Goal: Register for event/course

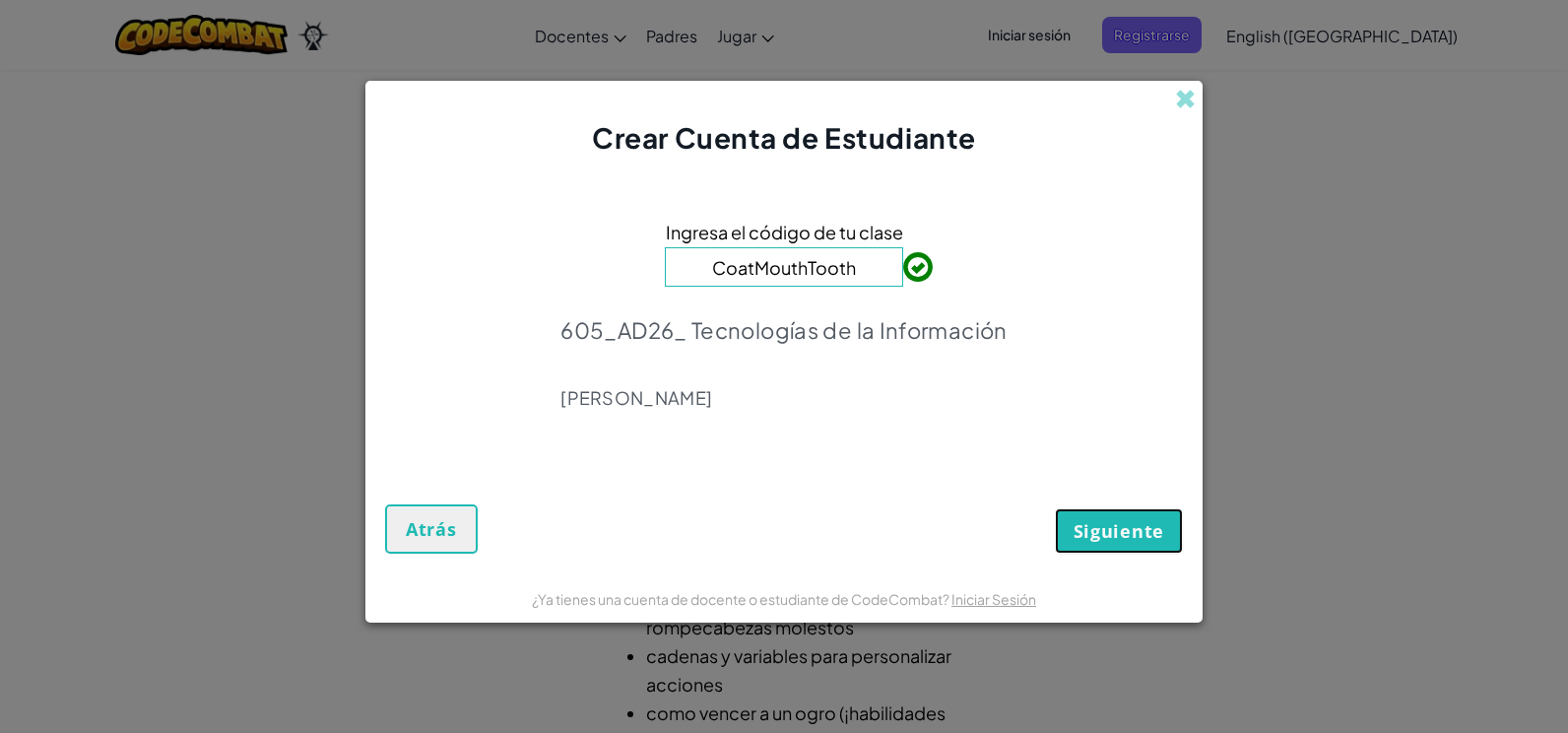
click at [1086, 516] on button "Siguiente" at bounding box center [1119, 532] width 128 height 46
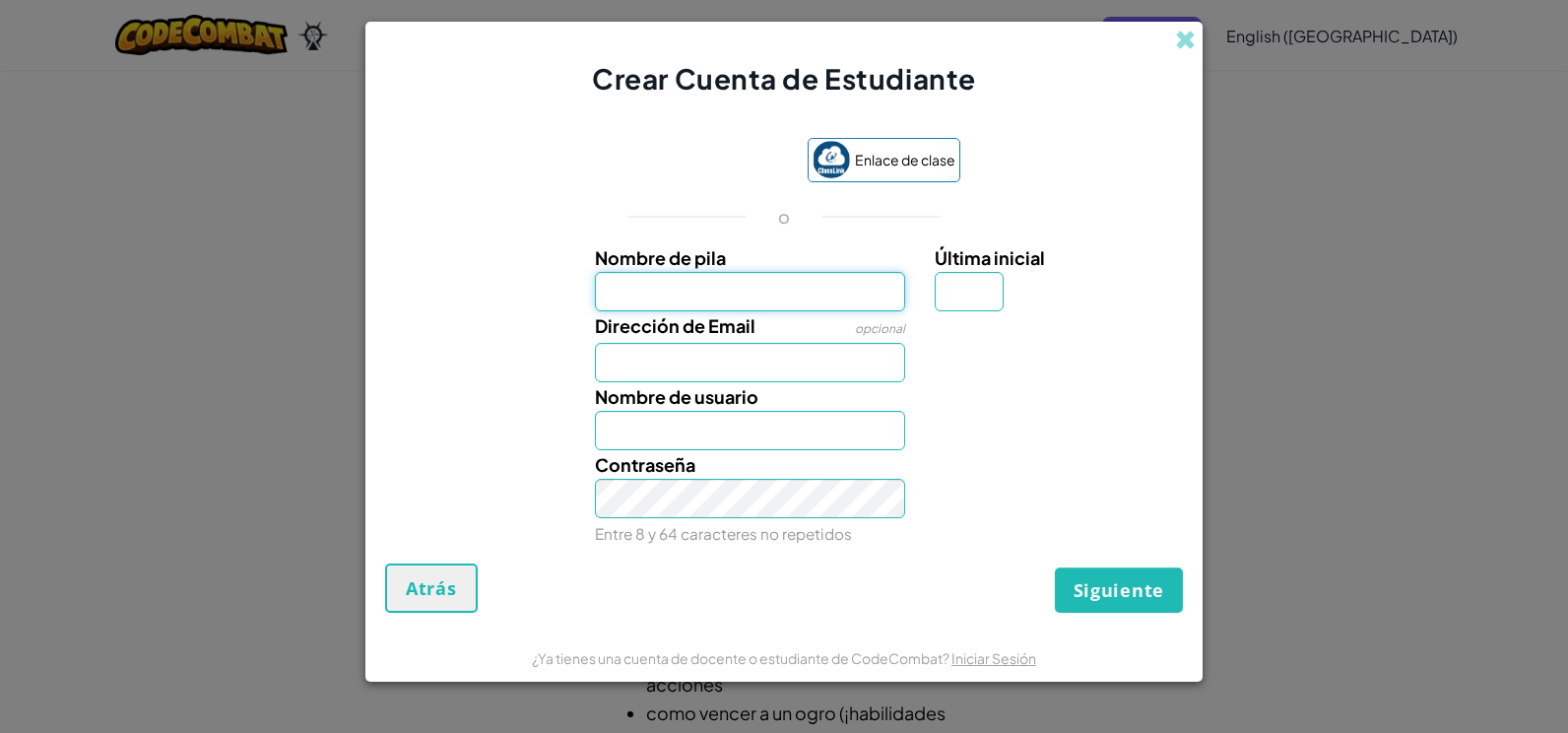
click at [794, 282] on input "Nombre de pila" at bounding box center [751, 292] width 312 height 40
type input "j"
type input "Jesús Alejandro Vargas García"
click at [879, 369] on input "Dirección de Email" at bounding box center [751, 363] width 312 height 40
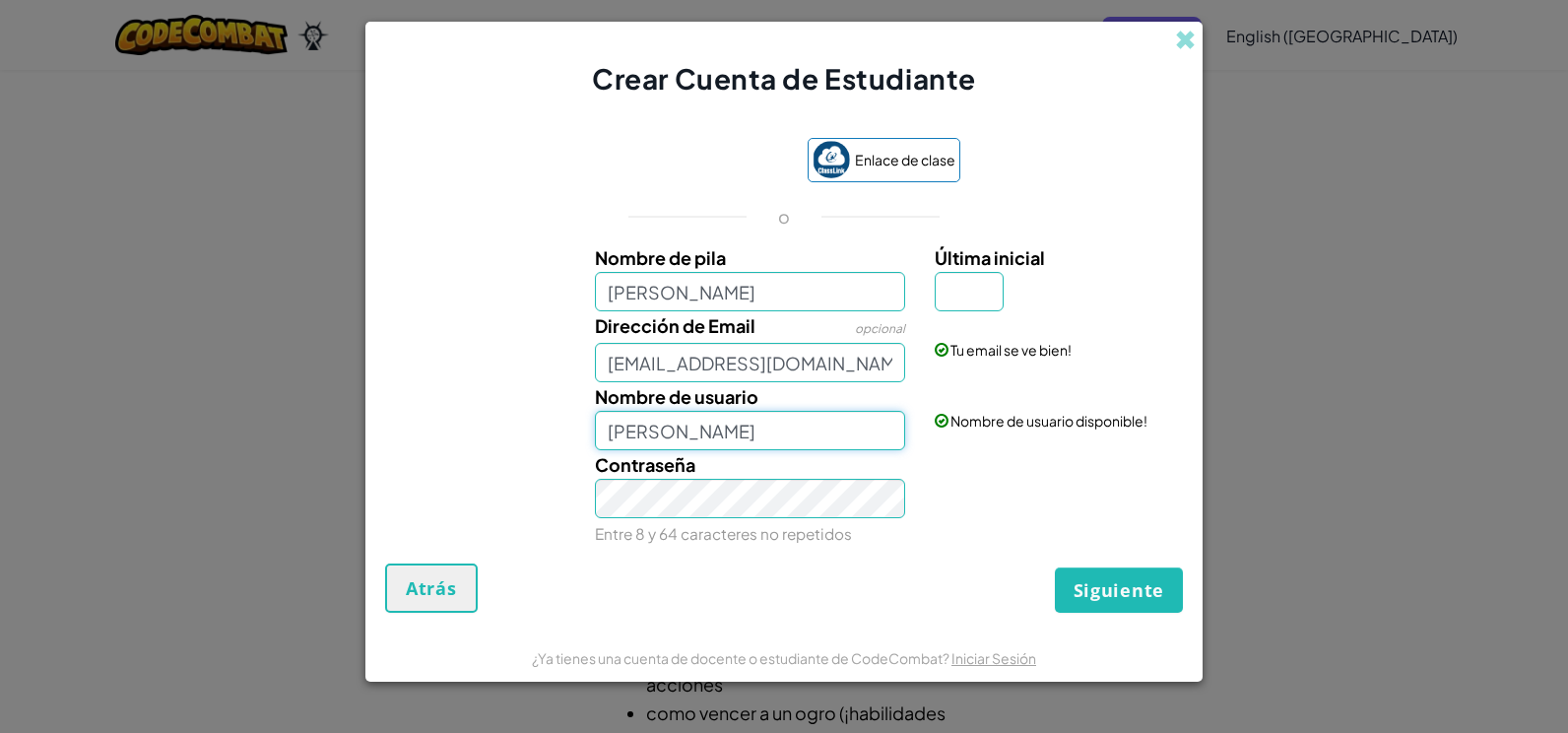
click at [817, 426] on input "Jesús Alejandro Vargas García" at bounding box center [751, 431] width 312 height 40
click at [880, 358] on input "[EMAIL_ADDRESS][DOMAIN_NAME]" at bounding box center [751, 363] width 312 height 40
type input "[EMAIL_ADDRESS][DOMAIN_NAME]"
click at [1127, 580] on span "Siguiente" at bounding box center [1119, 591] width 91 height 24
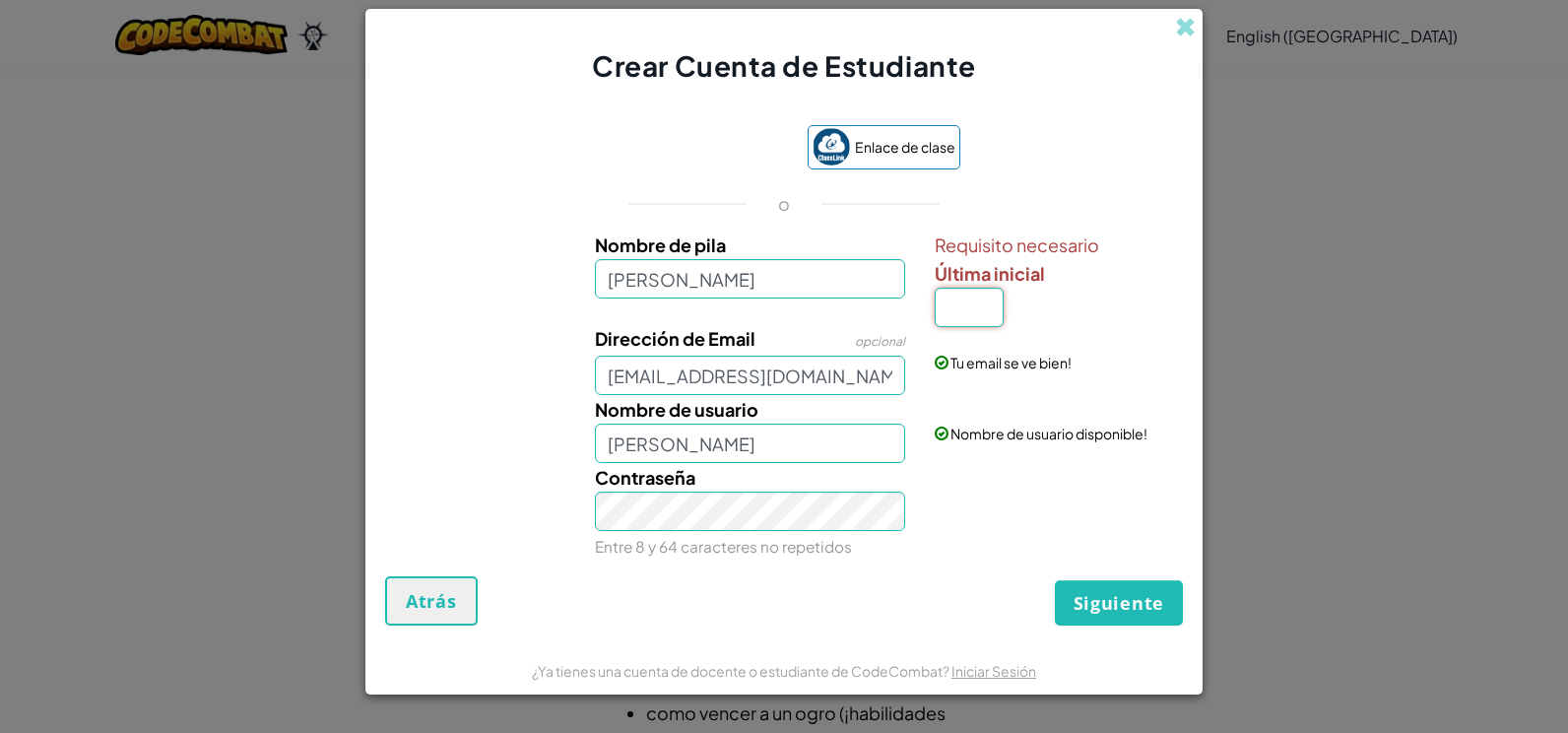
click at [967, 303] on input "Última inicial" at bounding box center [969, 308] width 69 height 40
type input "V"
type input "Jesús Alejandro Vargas GarcíaV"
click at [996, 312] on input "V" at bounding box center [969, 308] width 69 height 40
click at [978, 303] on input "V" at bounding box center [969, 308] width 69 height 40
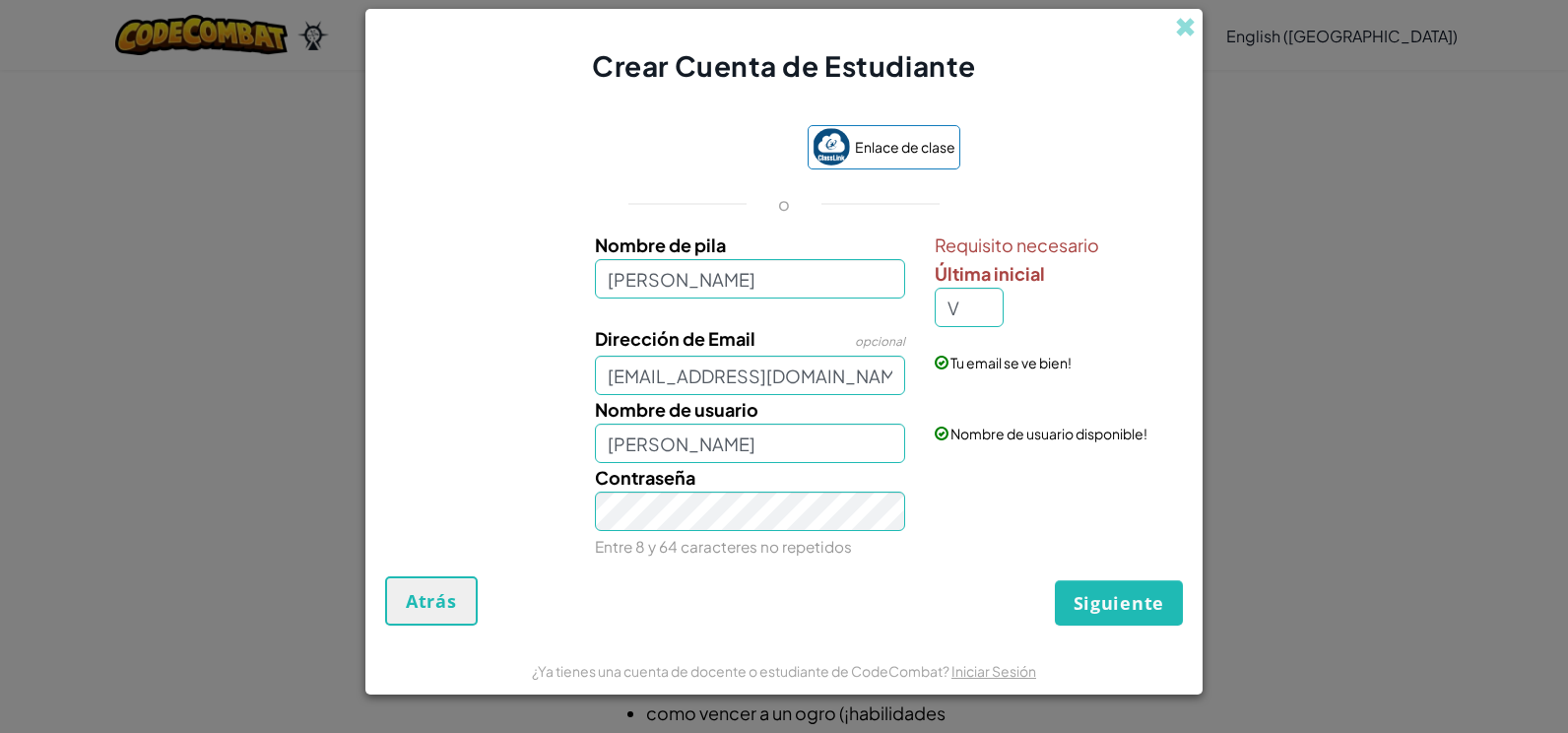
click at [1052, 274] on label "Última inicial" at bounding box center [1056, 273] width 243 height 29
click at [1004, 288] on input "V" at bounding box center [969, 308] width 69 height 40
type input "g"
type input "Jesús Alejandro Vargas GarcíaG"
drag, startPoint x: 991, startPoint y: 312, endPoint x: 1386, endPoint y: 366, distance: 398.7
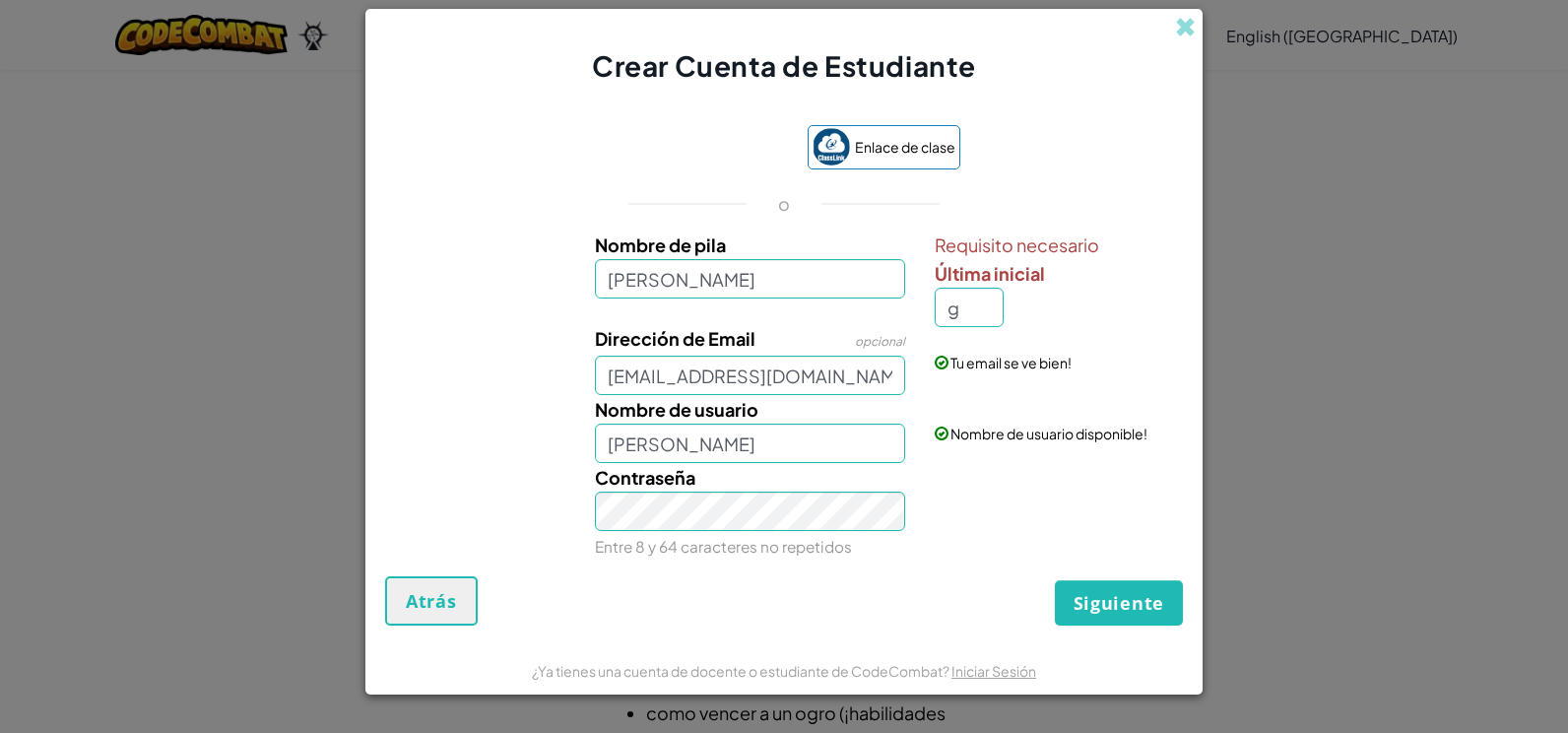
click at [1386, 366] on div "Crear Cuenta de Estudiante Enlace de clase o Nombre de pila Jesús Alejandro Var…" at bounding box center [784, 366] width 1568 height 733
click at [1005, 292] on div "Requisito necesario Última inicial g" at bounding box center [1056, 279] width 243 height 97
type input "G"
click at [881, 287] on input "Jesús Alejandro Vargas García" at bounding box center [751, 279] width 312 height 40
type input "Jesús Alejandro Vargas García"
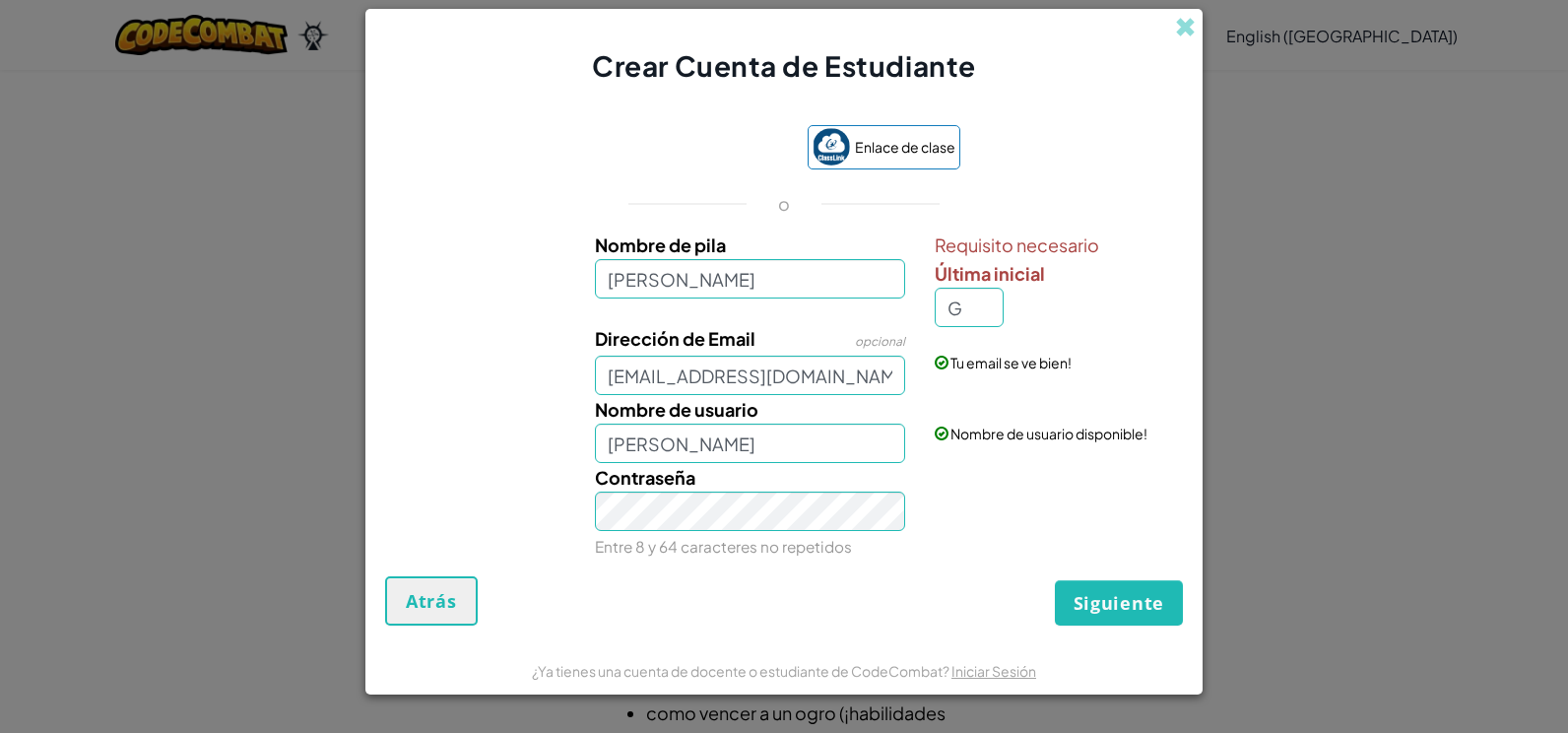
click at [1106, 575] on form "Enlace de clase o Nombre de pila Jesús Alejandro Vargas García Requisito necesa…" at bounding box center [784, 366] width 837 height 561
drag, startPoint x: 1106, startPoint y: 575, endPoint x: 1047, endPoint y: 638, distance: 86.3
click at [1047, 638] on form "Enlace de clase o Nombre de pila Jesús Alejandro Vargas García Requisito necesa…" at bounding box center [784, 366] width 837 height 561
click at [1103, 599] on span "Siguiente" at bounding box center [1119, 604] width 91 height 24
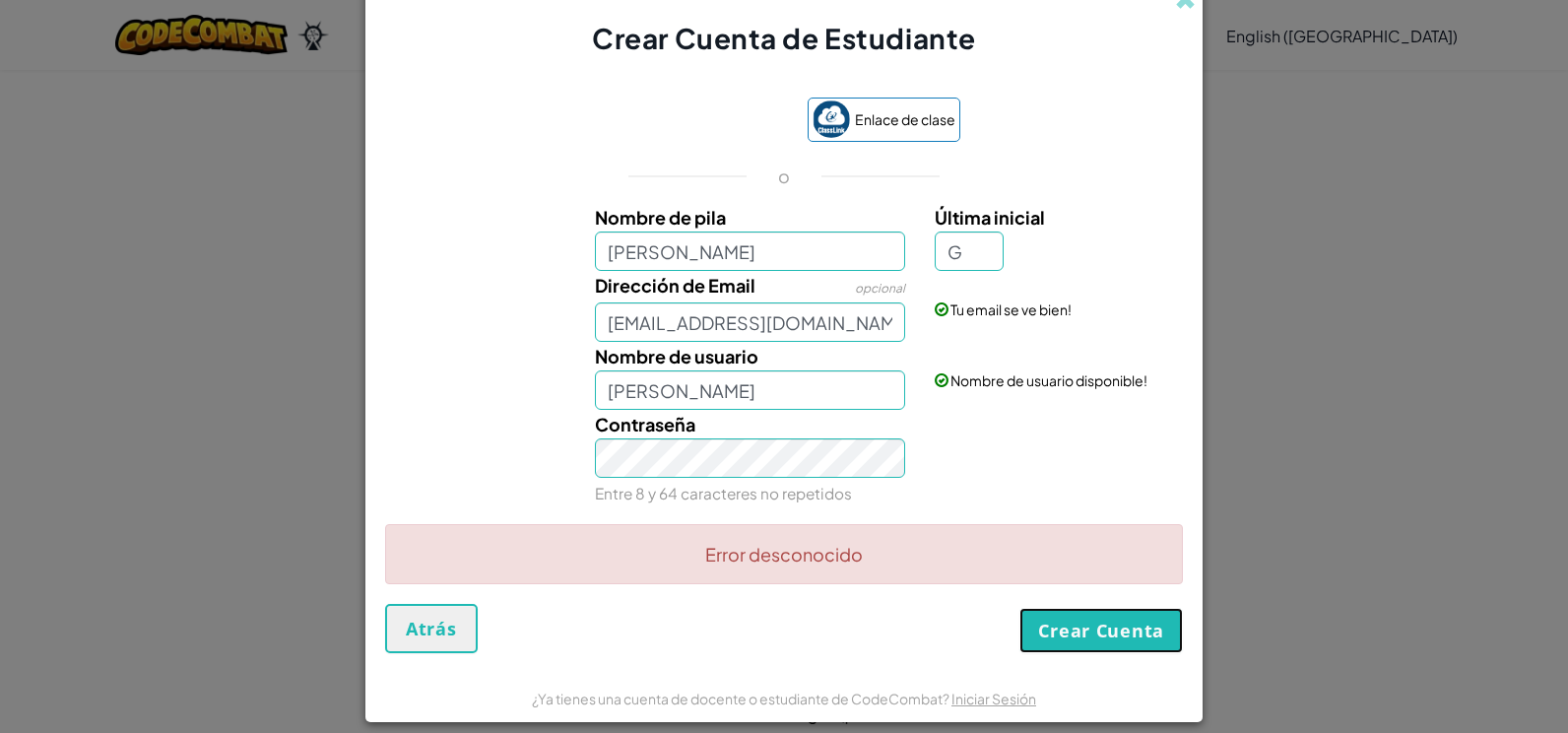
click at [1128, 631] on button "Crear Cuenta" at bounding box center [1101, 630] width 163 height 46
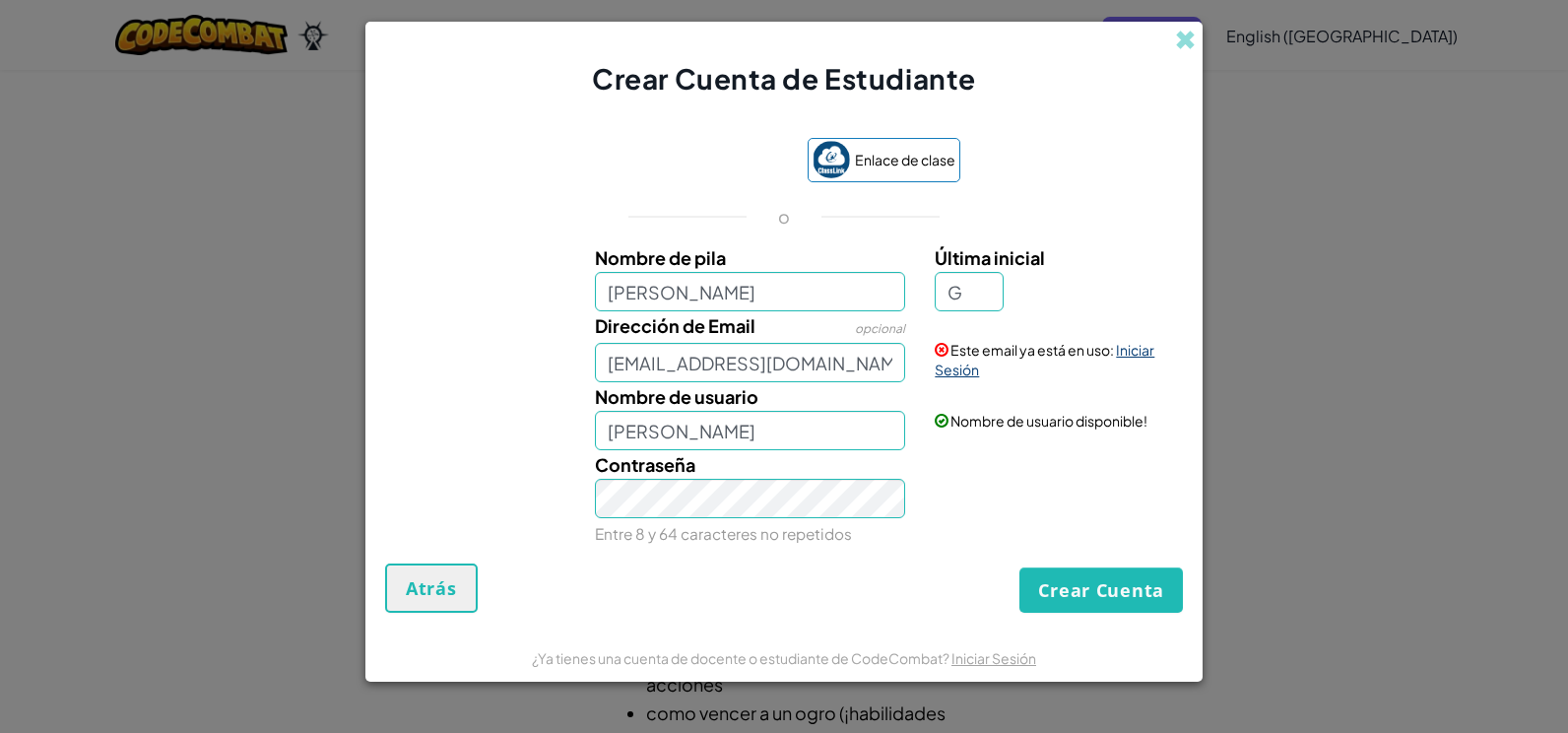
click at [1135, 357] on link "Iniciar Sesión" at bounding box center [1044, 360] width 220 height 38
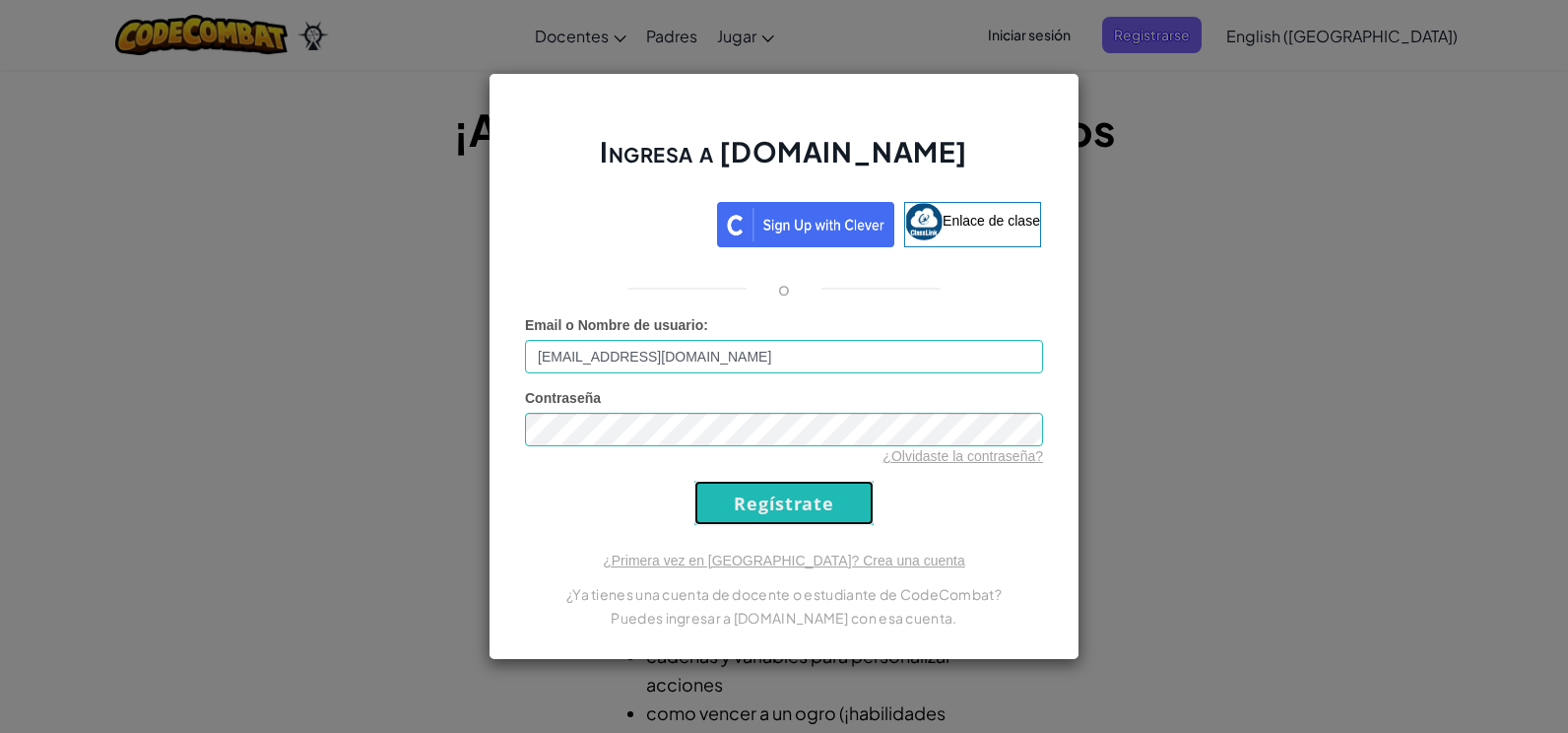
click at [760, 494] on input "Regístrate" at bounding box center [784, 503] width 179 height 45
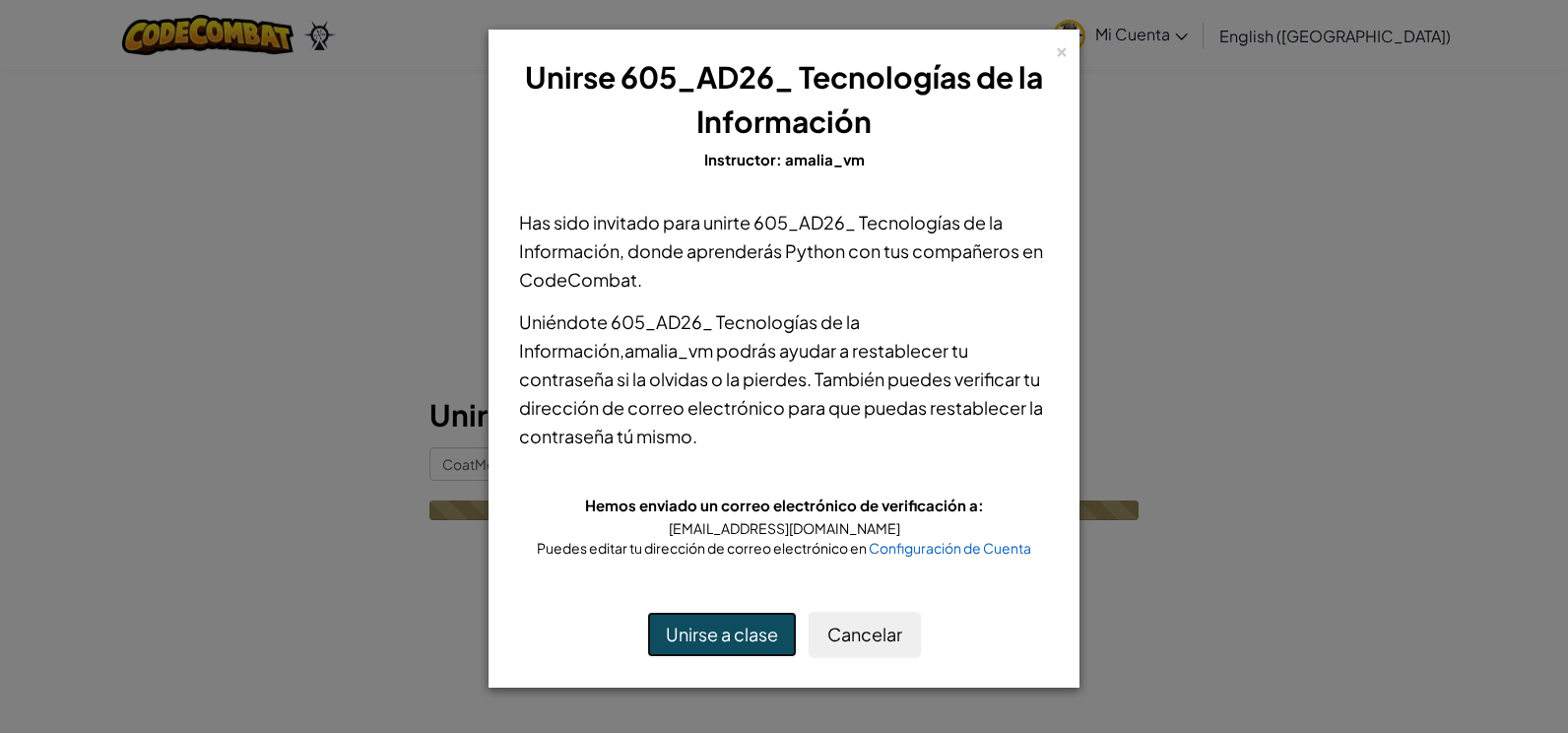
click at [753, 620] on button "Unirse a clase" at bounding box center [722, 634] width 149 height 46
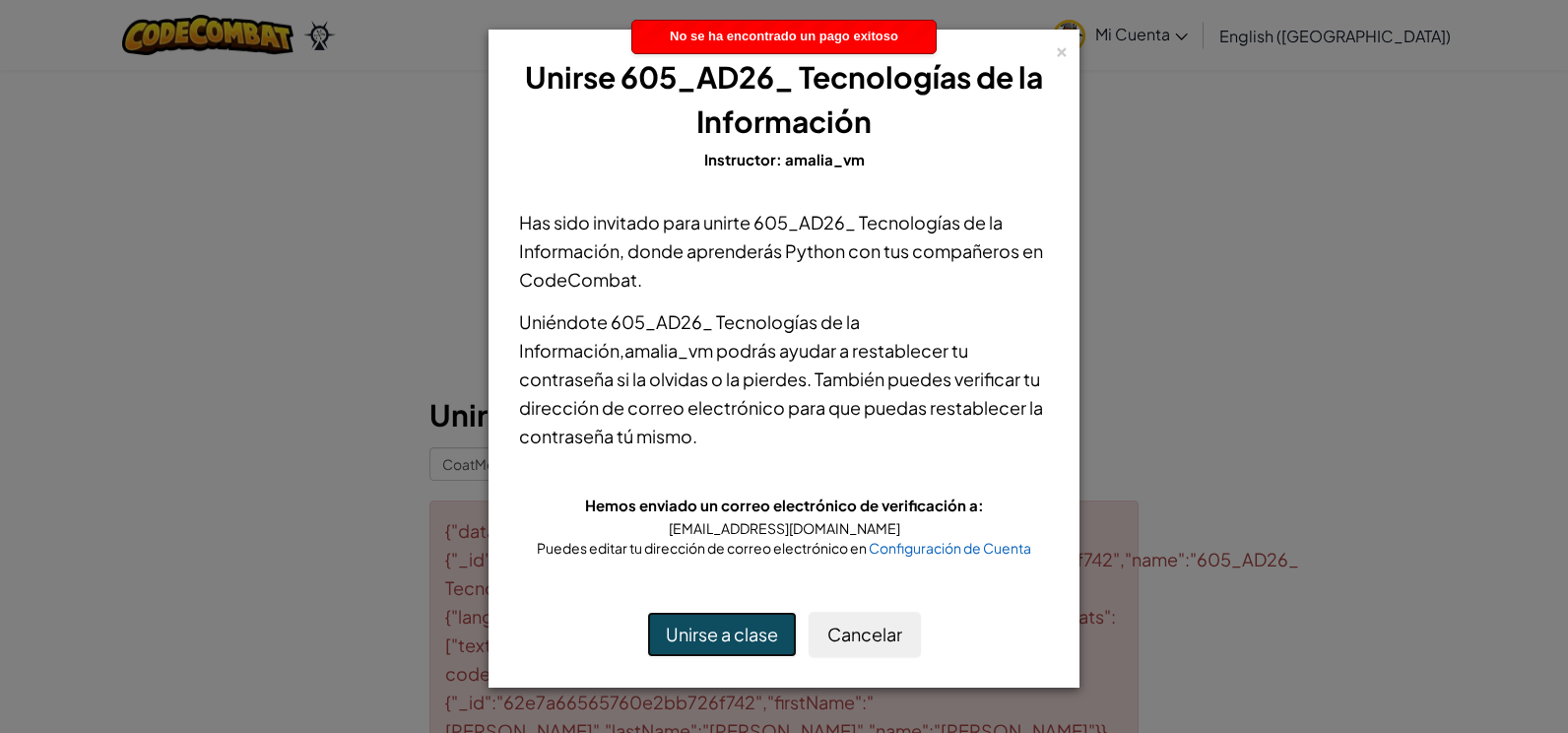
click at [748, 631] on button "Unirse a clase" at bounding box center [722, 634] width 149 height 46
click at [676, 645] on button "Unirse a clase" at bounding box center [722, 634] width 149 height 46
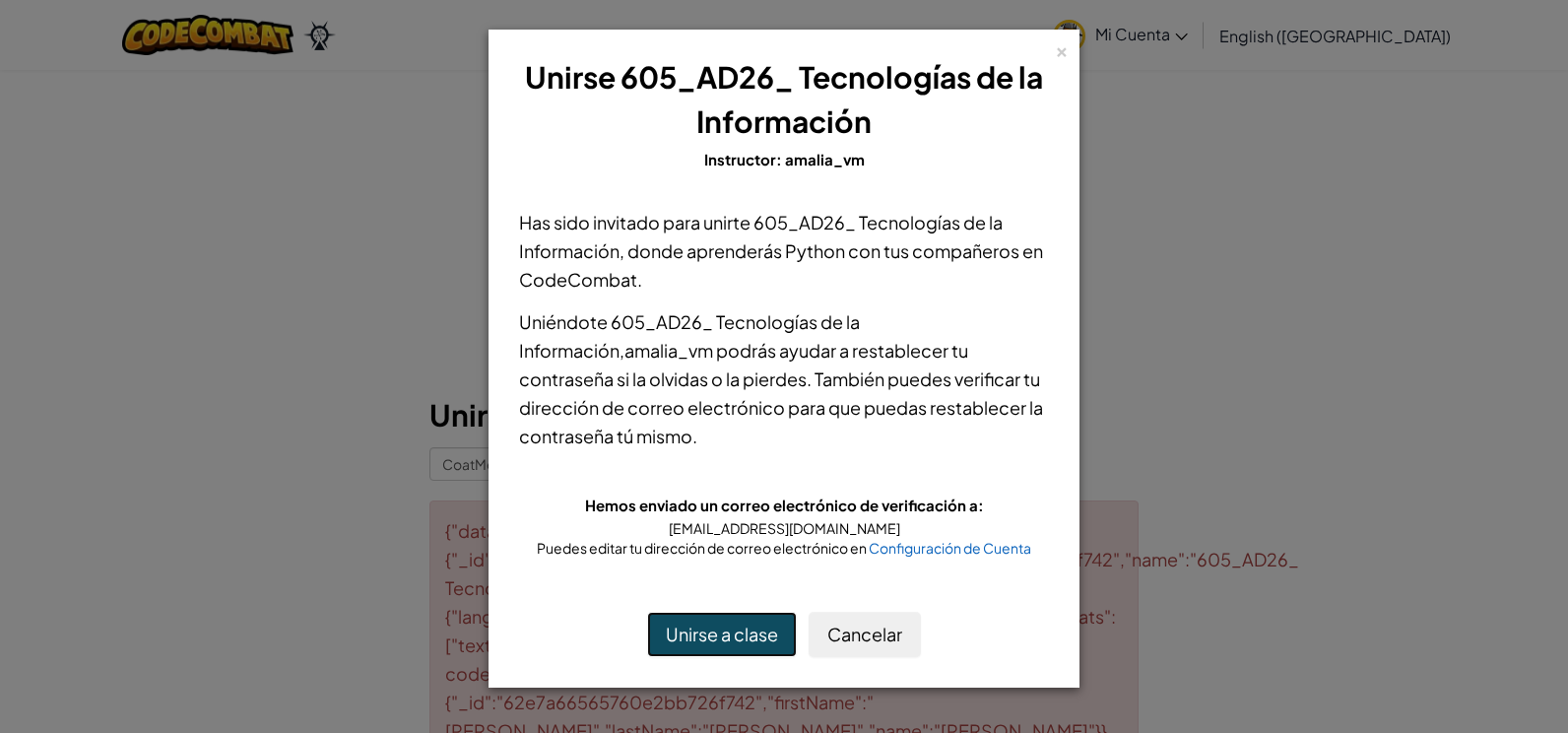
click at [697, 628] on button "Unirse a clase" at bounding box center [722, 634] width 149 height 46
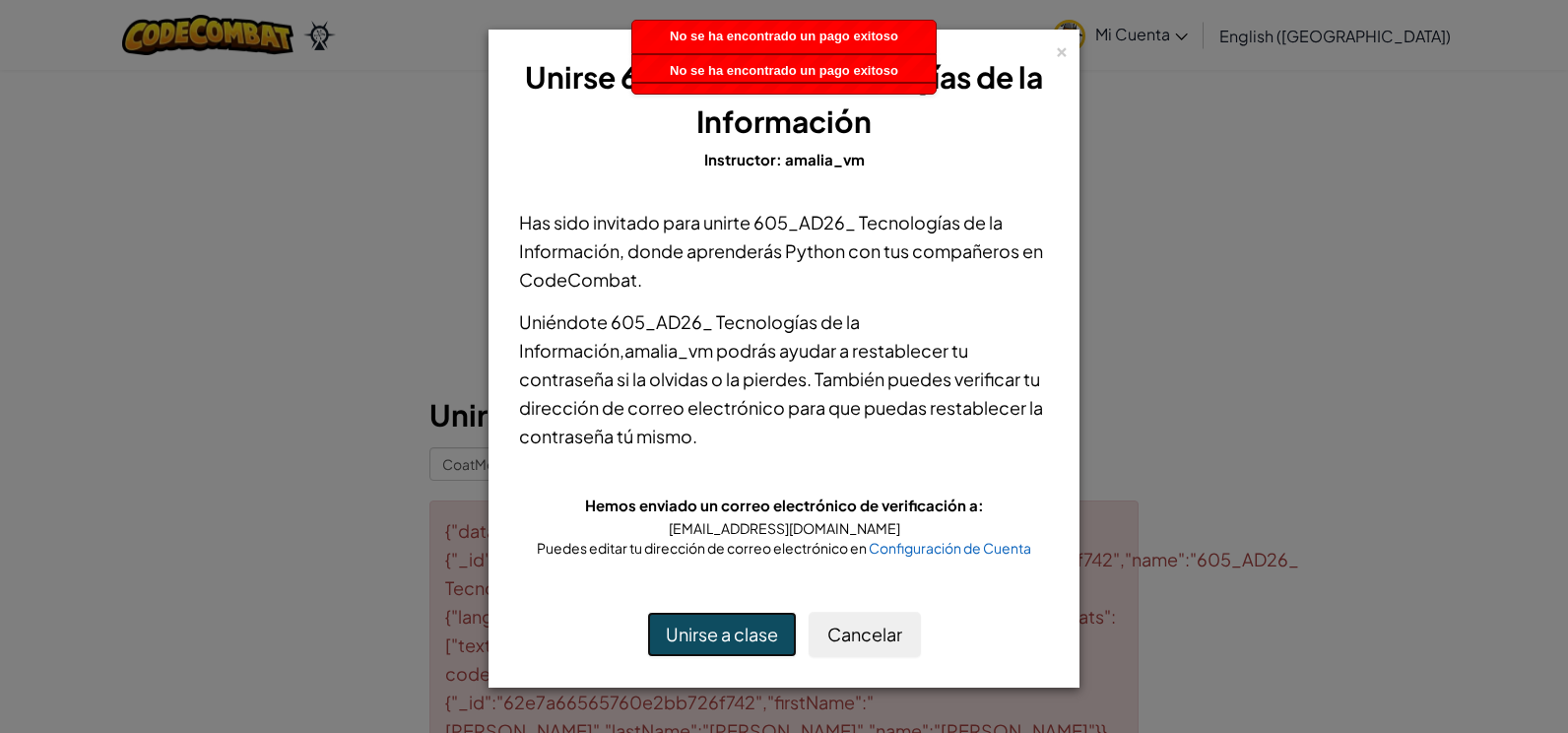
click at [697, 628] on button "Unirse a clase" at bounding box center [722, 634] width 149 height 46
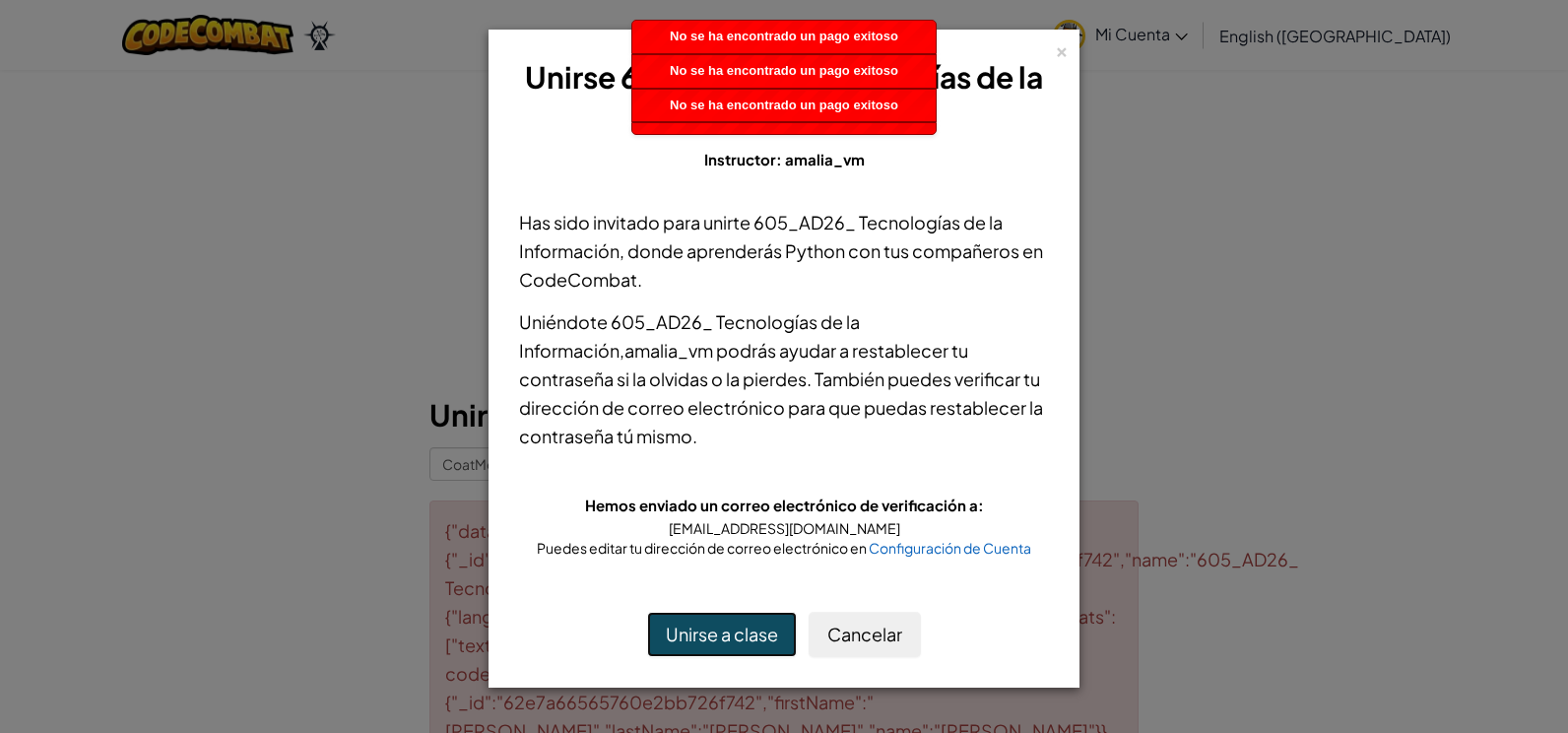
click at [697, 628] on button "Unirse a clase" at bounding box center [722, 634] width 149 height 46
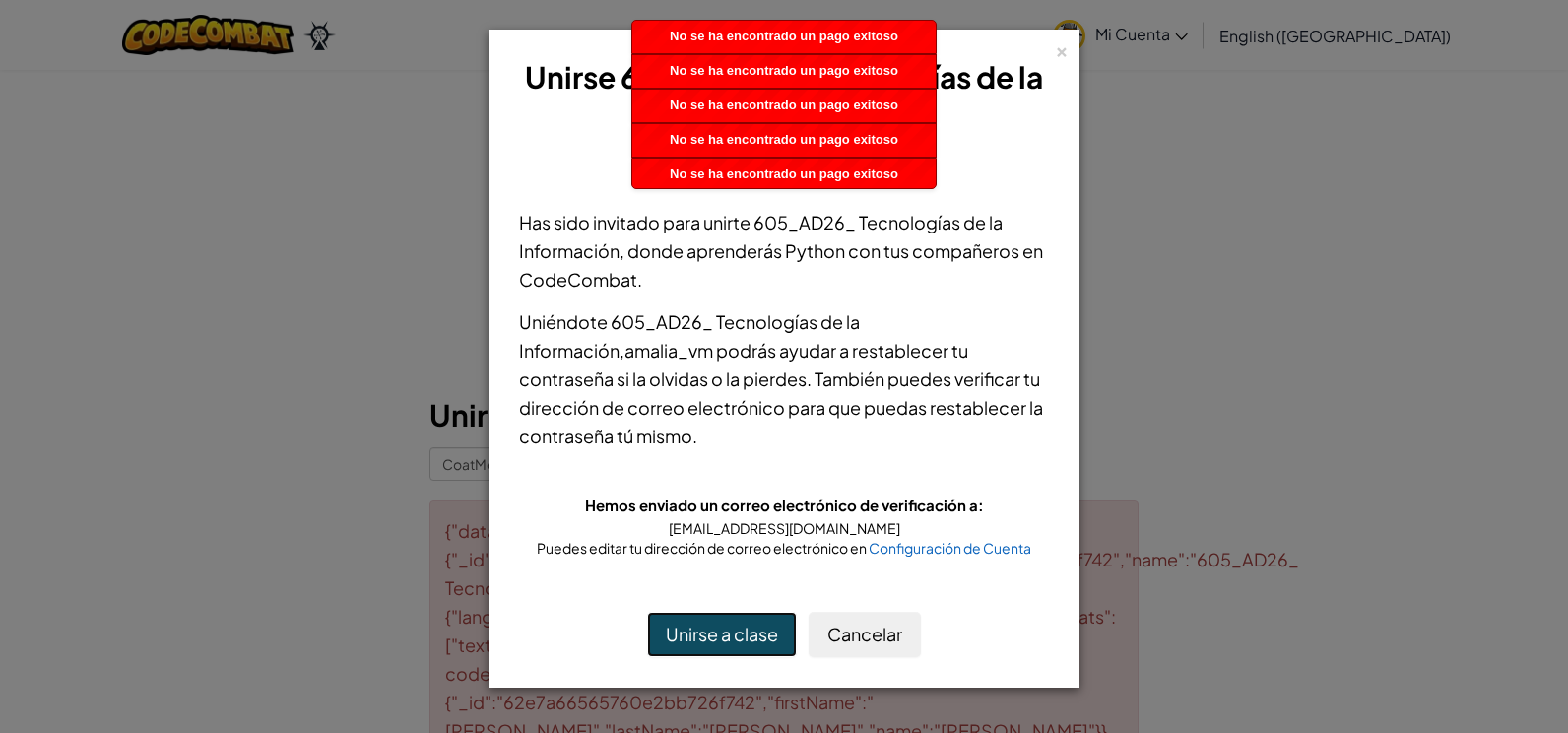
click at [697, 628] on button "Unirse a clase" at bounding box center [722, 634] width 149 height 46
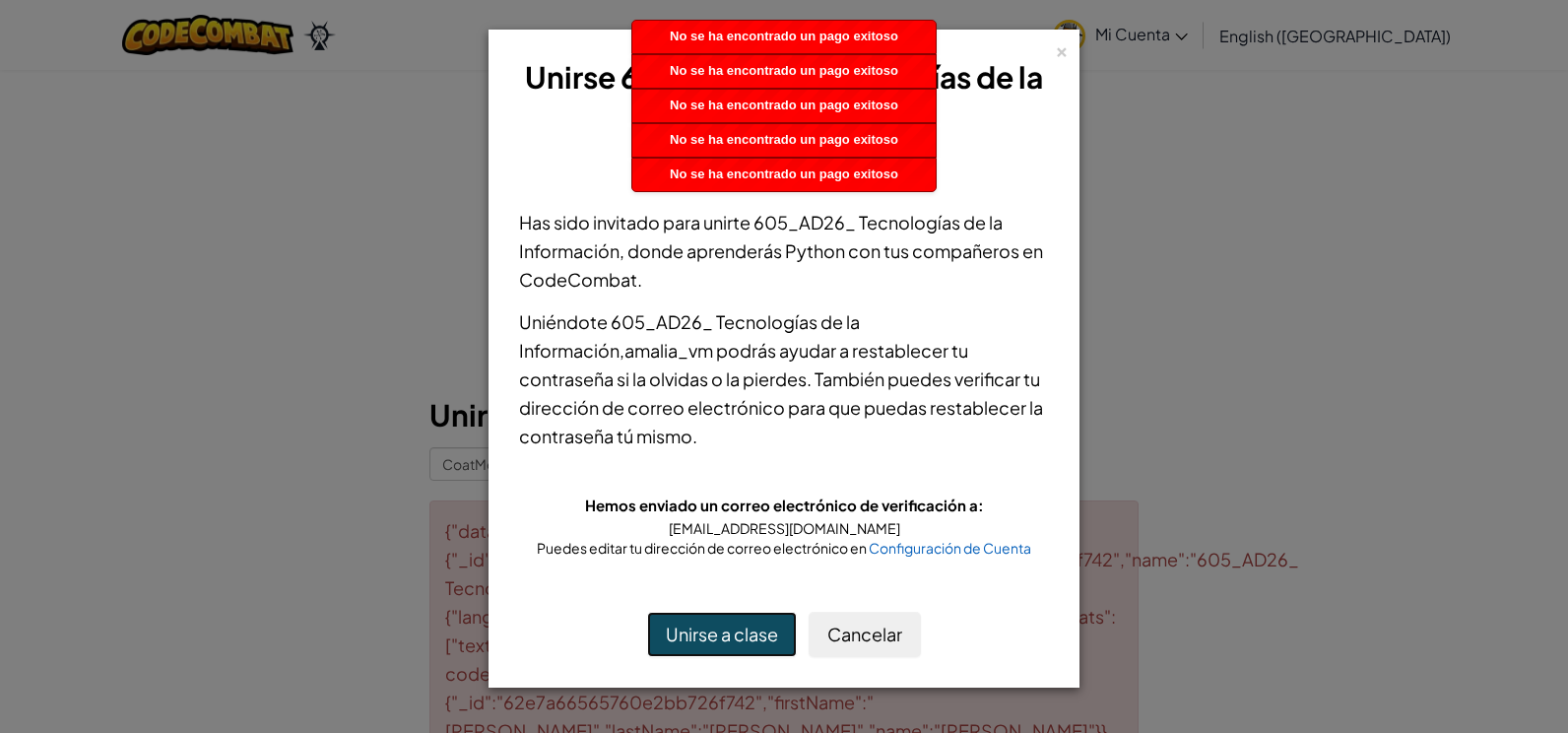
click at [697, 628] on button "Unirse a clase" at bounding box center [722, 634] width 149 height 46
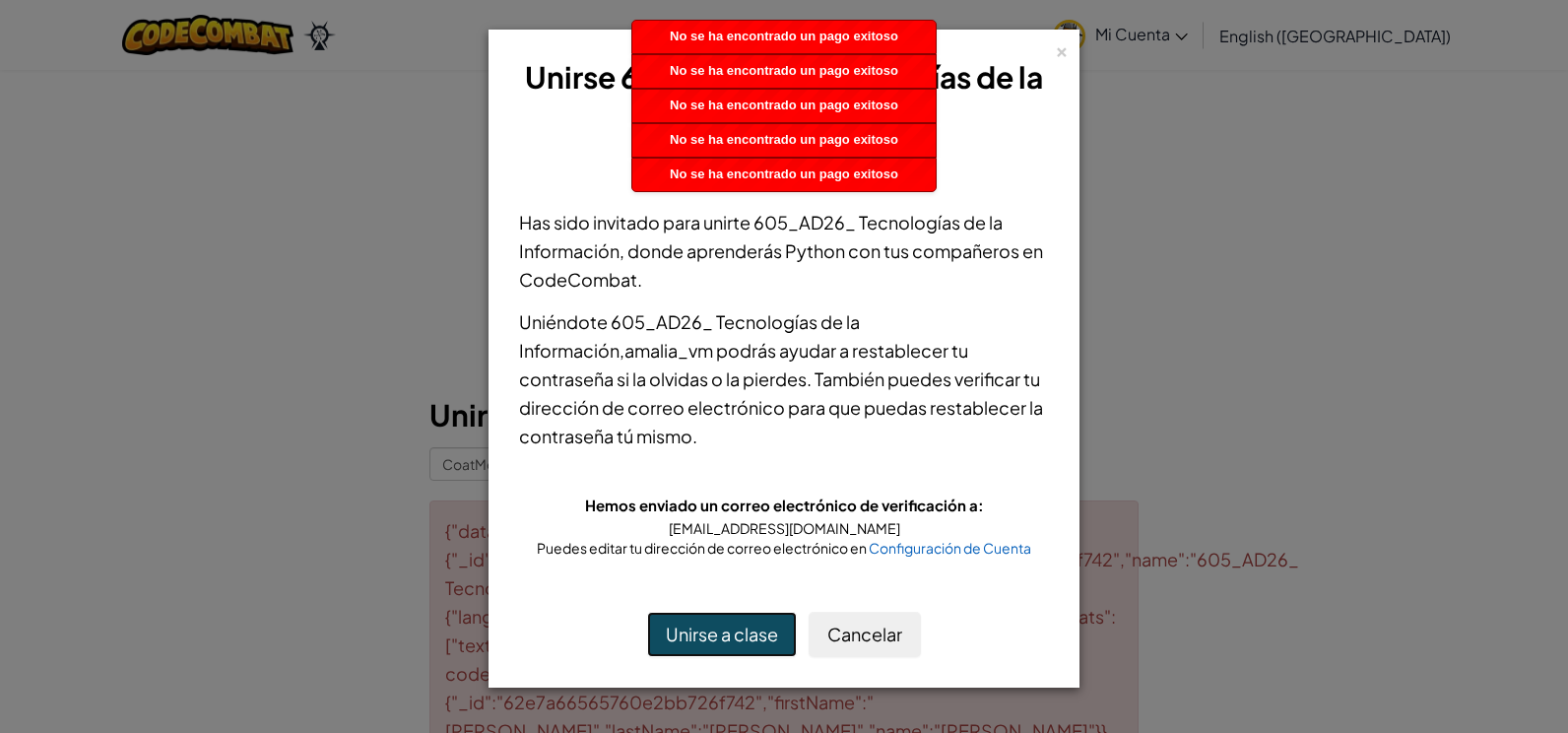
click at [697, 628] on button "Unirse a clase" at bounding box center [722, 634] width 149 height 46
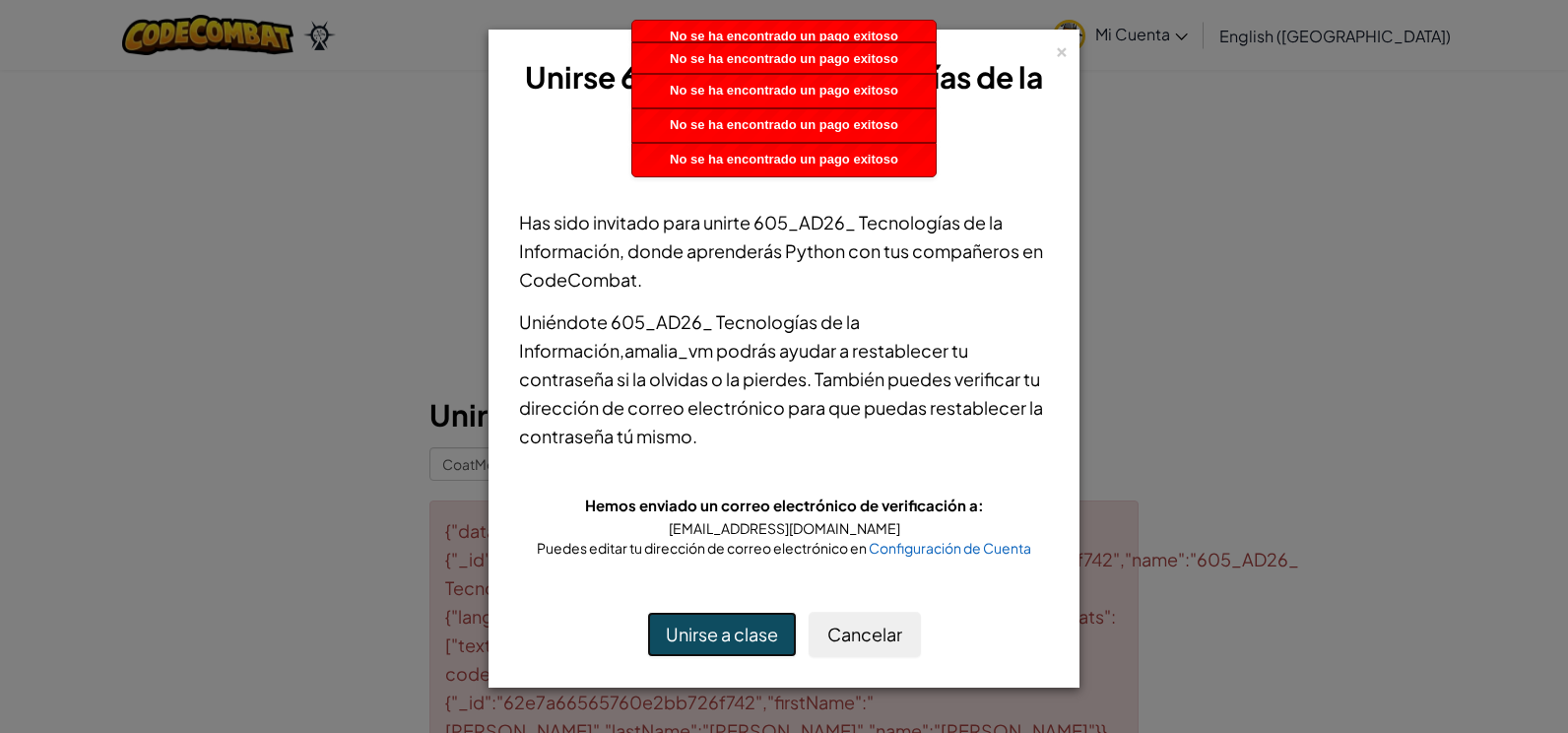
click at [697, 628] on button "Unirse a clase" at bounding box center [722, 634] width 149 height 46
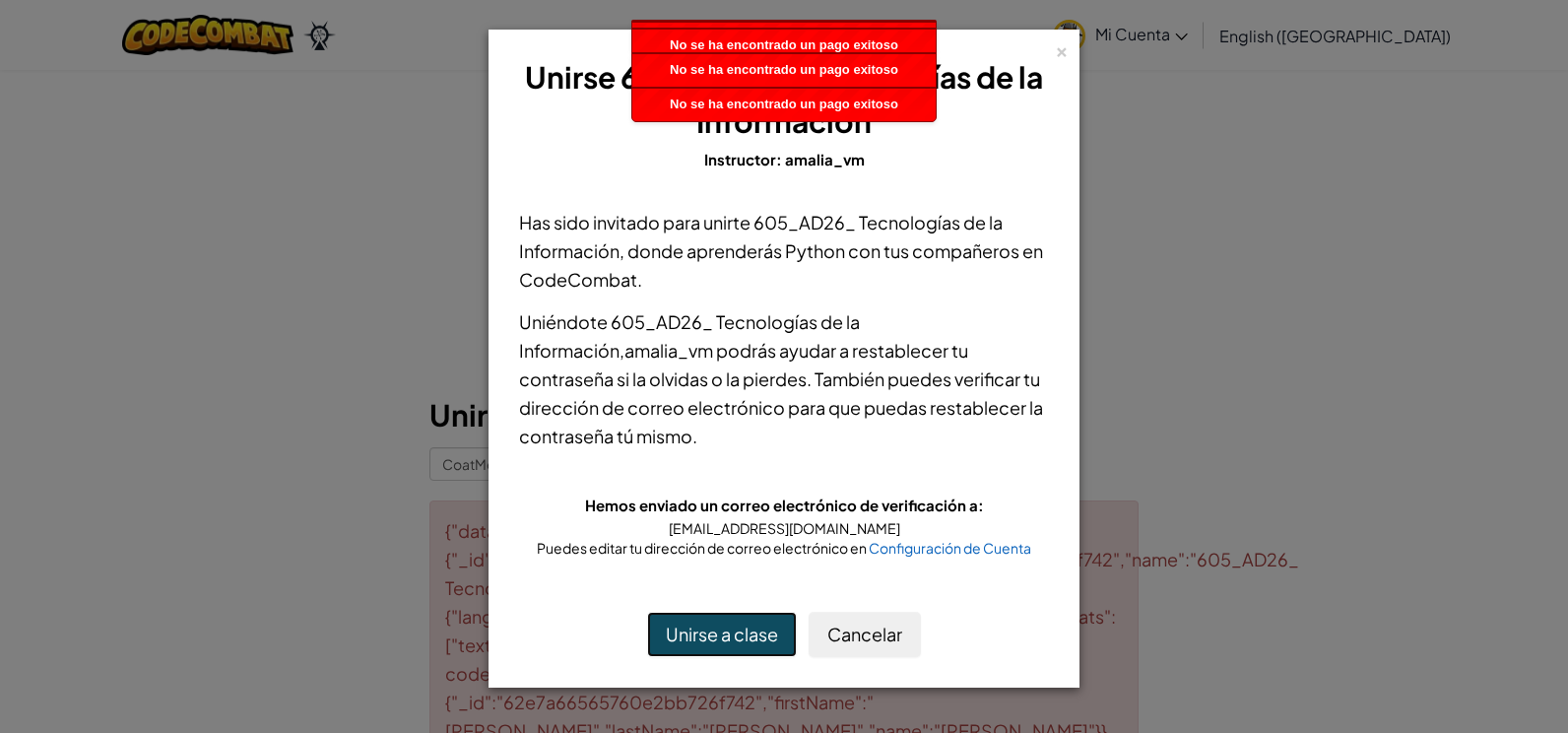
click at [697, 628] on button "Unirse a clase" at bounding box center [722, 634] width 149 height 46
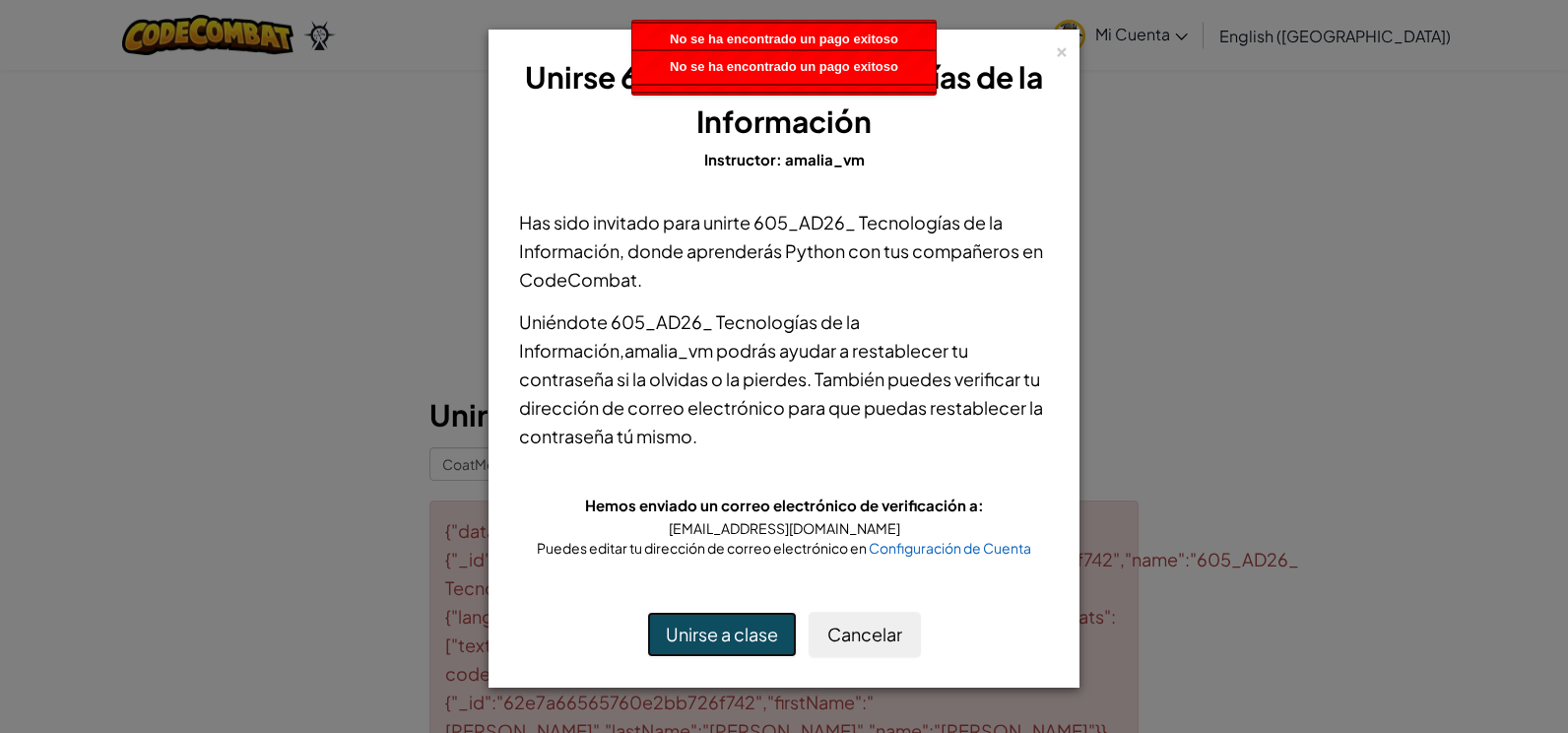
click at [735, 639] on button "Unirse a clase" at bounding box center [722, 634] width 149 height 46
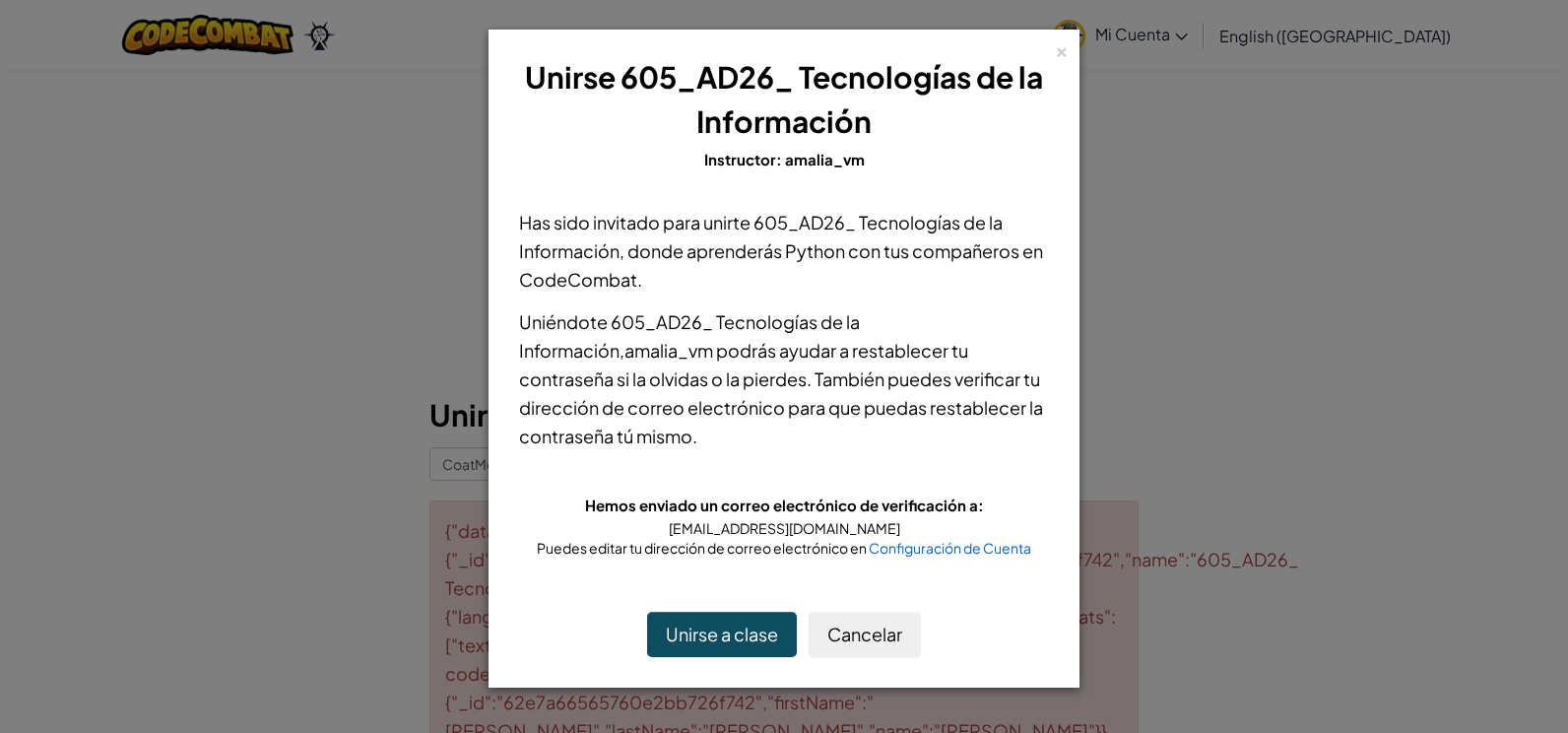
click at [715, 610] on div "Unirse a clase Cancelar" at bounding box center [784, 634] width 569 height 85
click at [700, 619] on button "Unirse a clase" at bounding box center [722, 634] width 149 height 46
